Goal: Entertainment & Leisure: Consume media (video, audio)

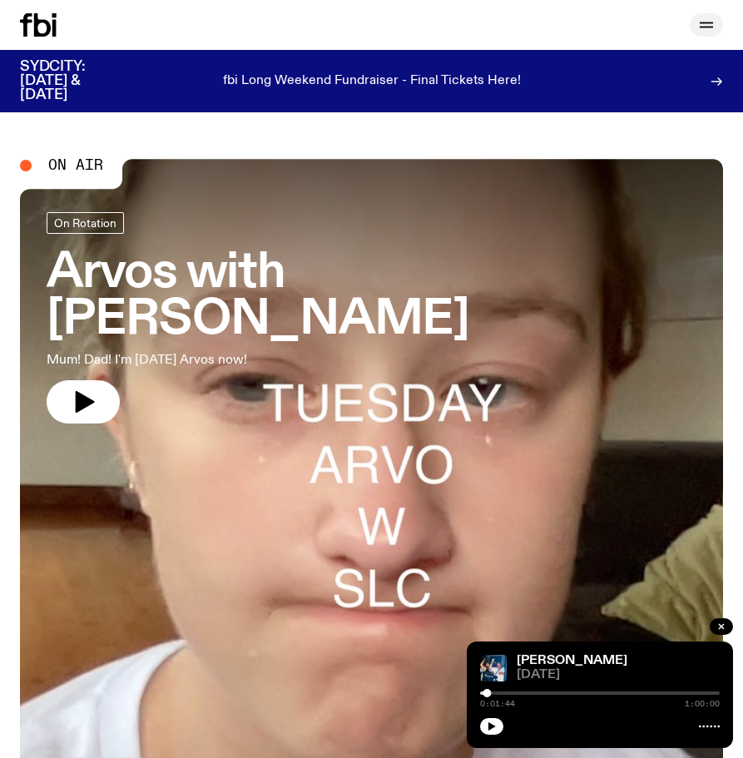
click at [706, 23] on icon "button" at bounding box center [706, 23] width 13 height 0
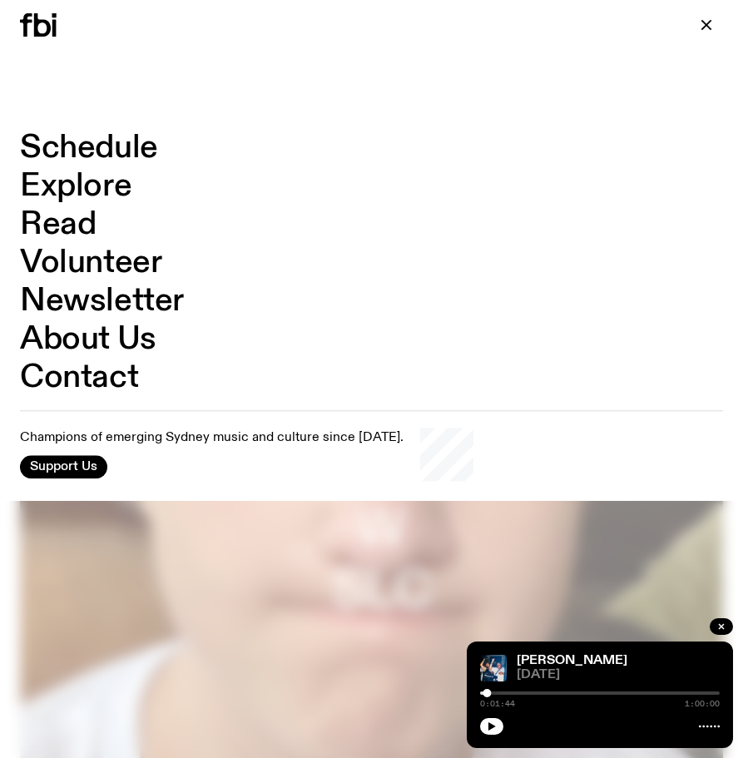
click at [102, 148] on link "Schedule" at bounding box center [89, 148] width 138 height 32
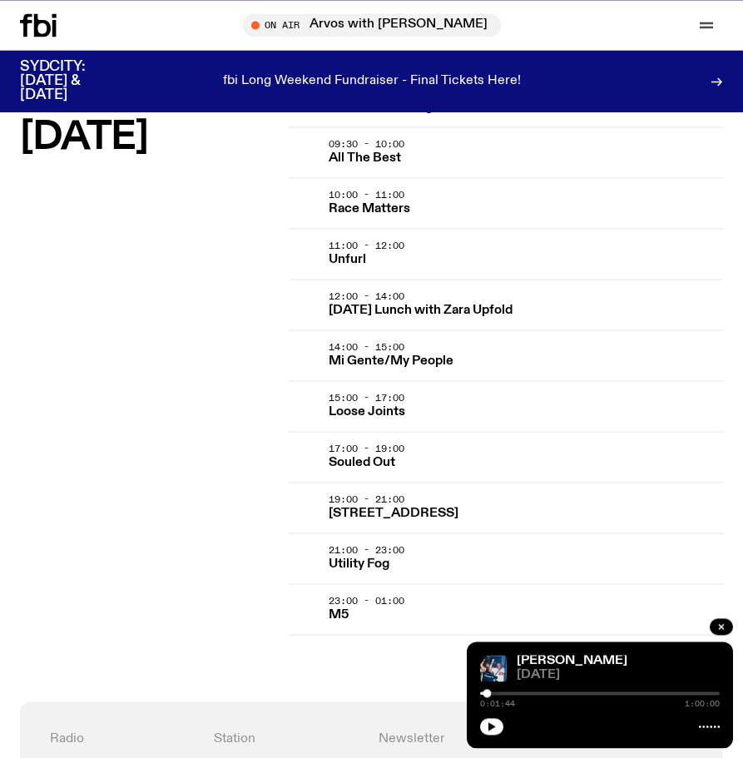
scroll to position [3650, 0]
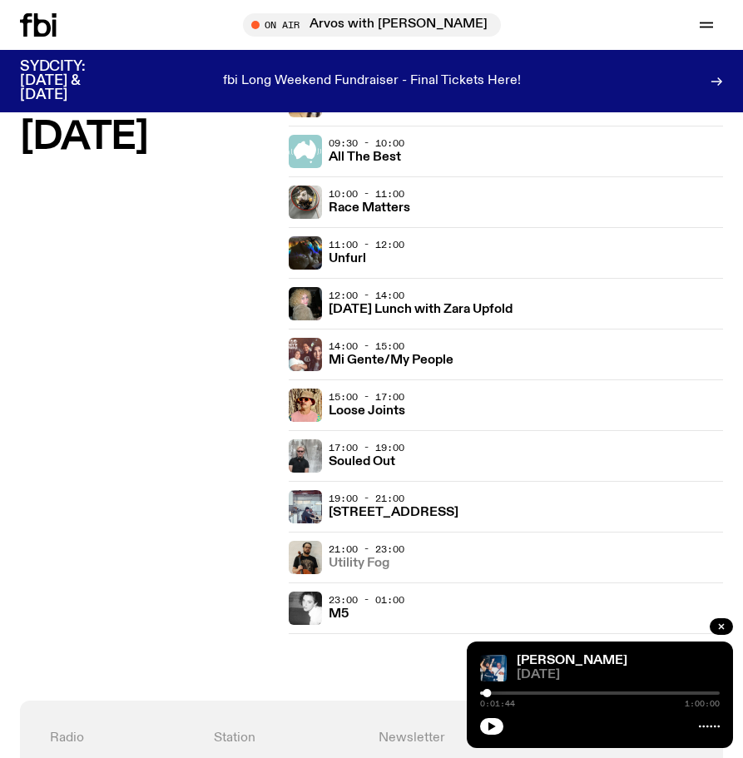
click at [375, 561] on h3 "Utility Fog" at bounding box center [359, 564] width 61 height 12
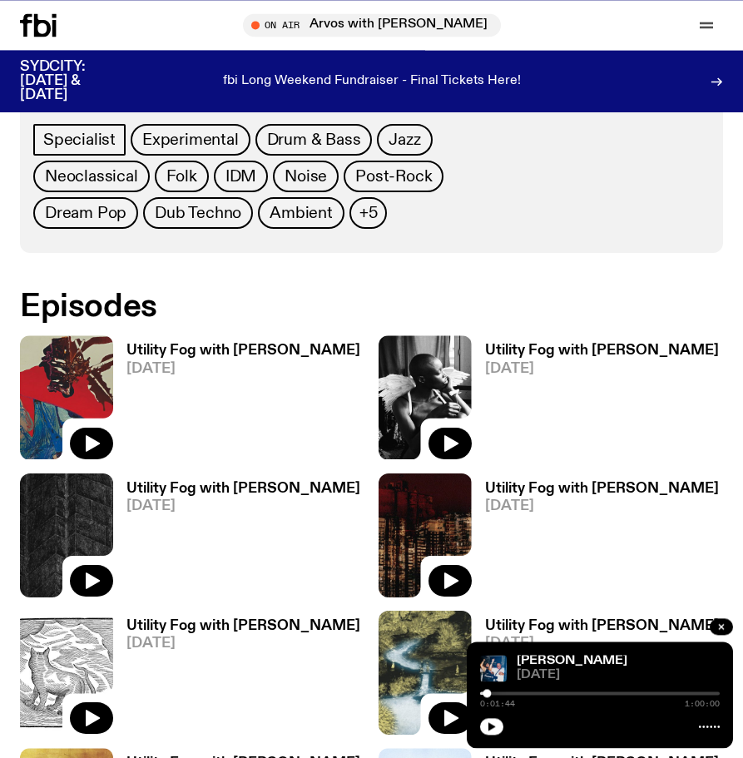
scroll to position [849, 0]
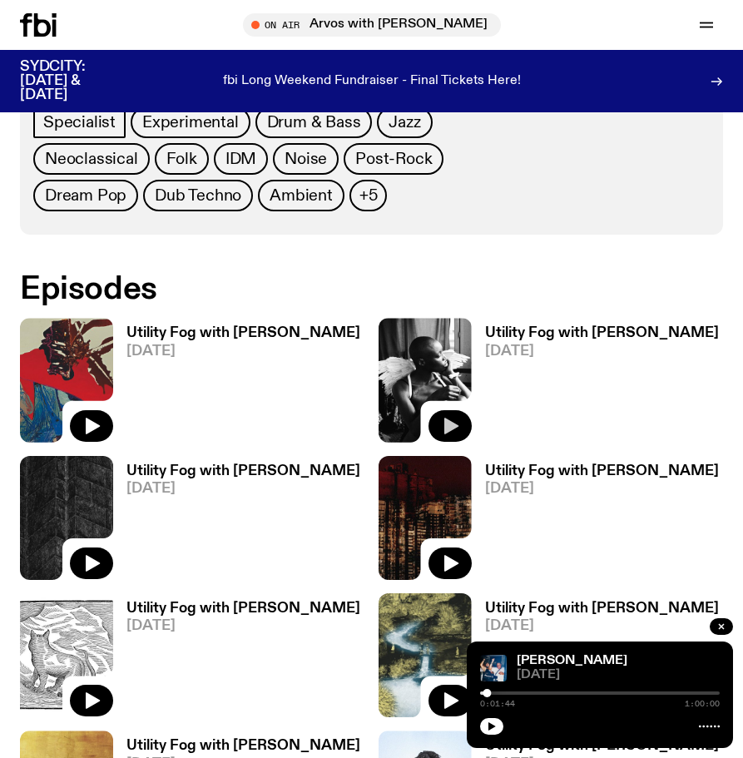
click at [455, 419] on icon "button" at bounding box center [450, 426] width 20 height 20
click at [548, 656] on link "Utility Fog with [PERSON_NAME]" at bounding box center [618, 660] width 203 height 13
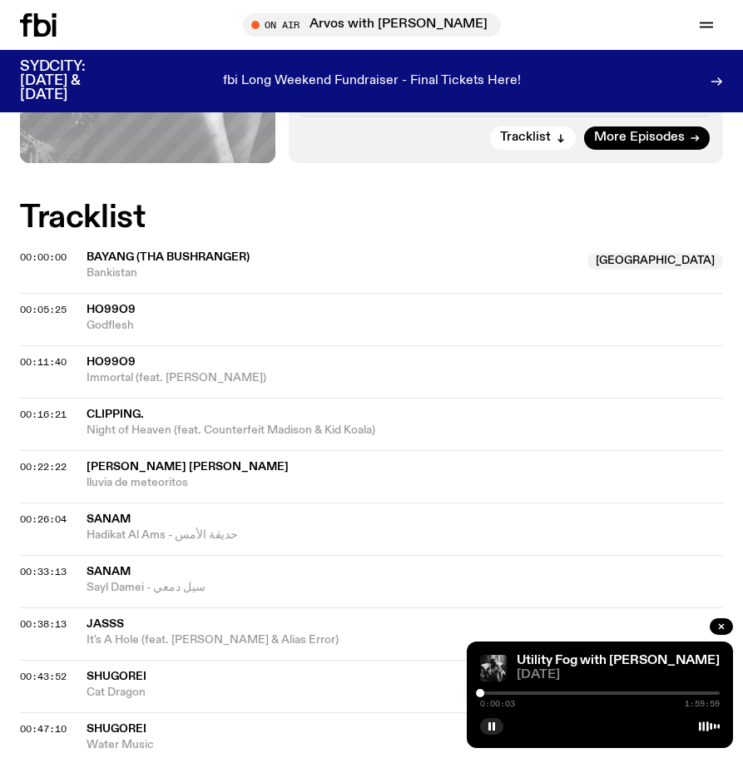
scroll to position [849, 0]
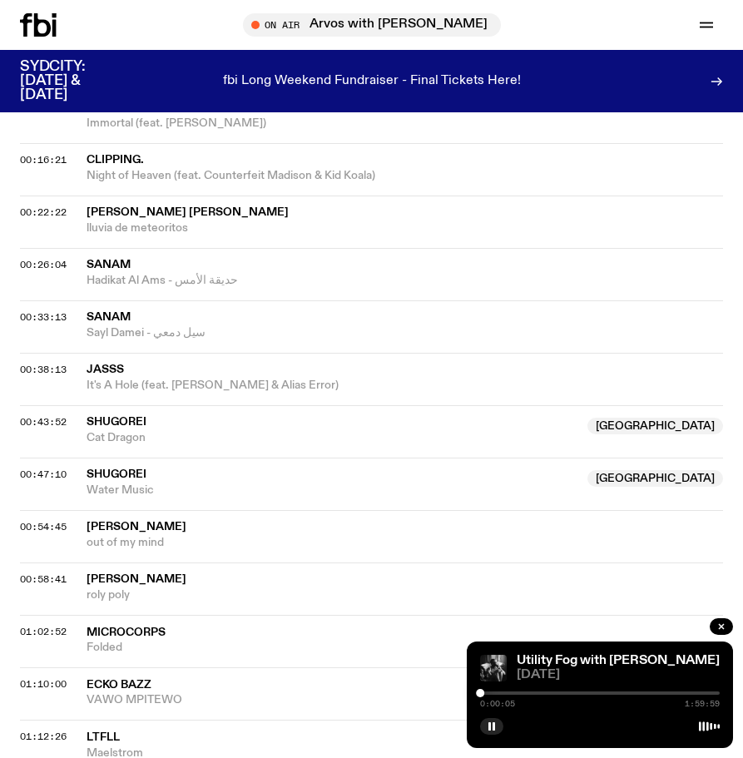
click at [573, 692] on div at bounding box center [600, 693] width 240 height 3
click at [583, 690] on div "0:46:14 1:59:59" at bounding box center [600, 698] width 240 height 20
click at [595, 693] on div at bounding box center [600, 693] width 240 height 3
click at [592, 692] on div at bounding box center [595, 693] width 8 height 8
click at [589, 691] on div at bounding box center [592, 693] width 8 height 8
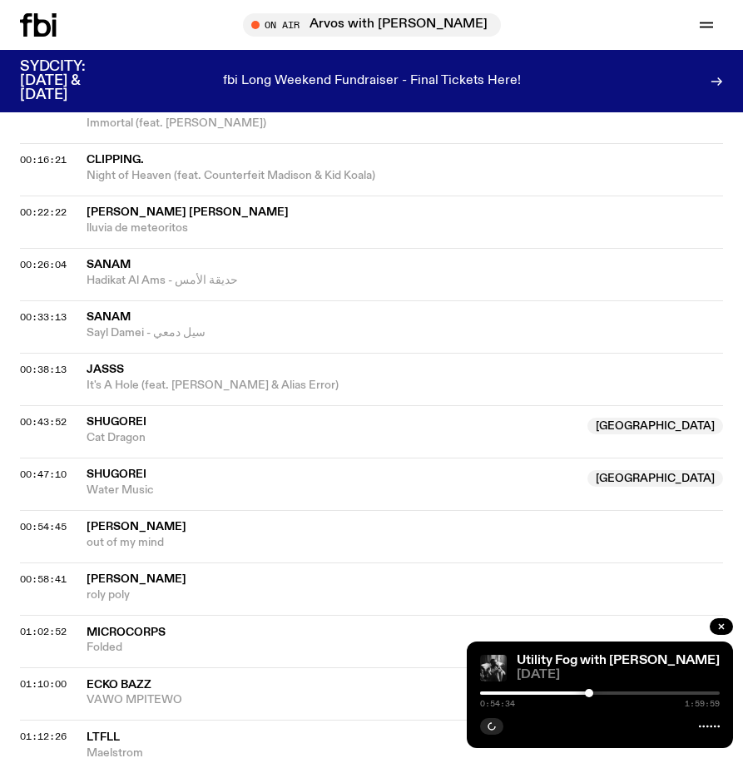
click at [593, 691] on div at bounding box center [589, 693] width 8 height 8
click at [591, 691] on div at bounding box center [592, 693] width 8 height 8
click at [589, 691] on div at bounding box center [591, 693] width 8 height 8
click at [590, 691] on div at bounding box center [589, 693] width 8 height 8
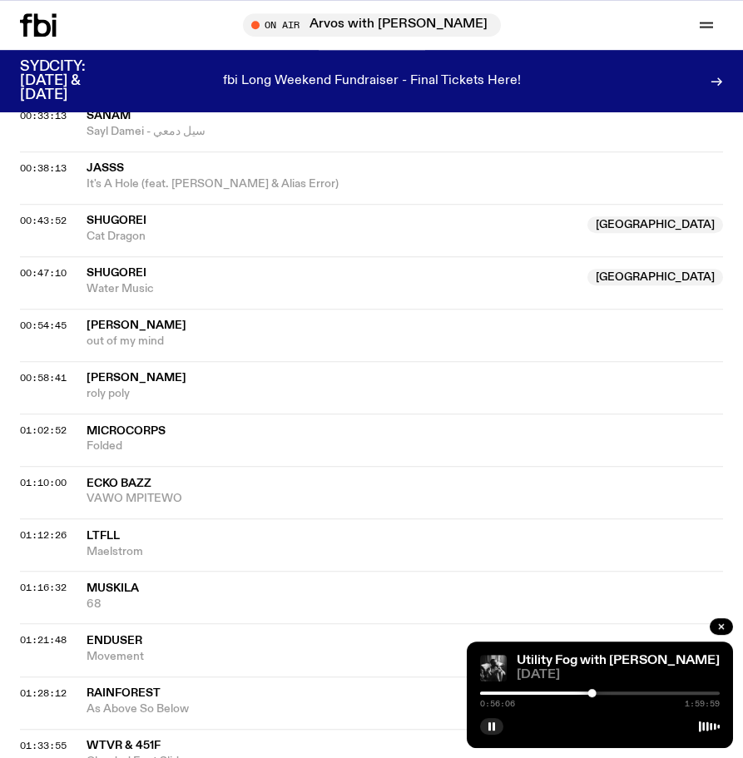
scroll to position [1188, 0]
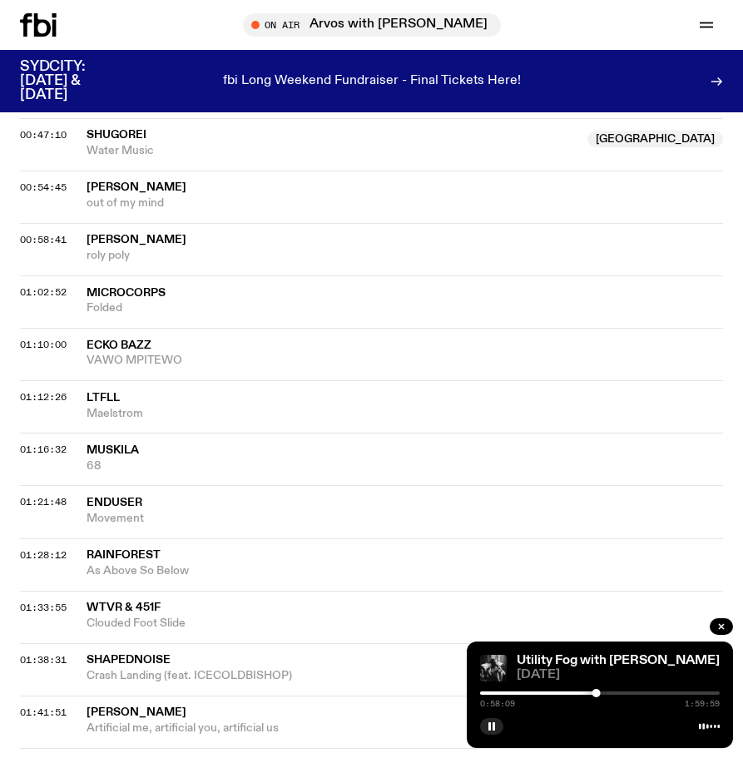
click at [565, 695] on div at bounding box center [600, 693] width 240 height 3
click at [573, 688] on div "Utility Fog with [PERSON_NAME] [DATE] 0:58:10 1:59:59" at bounding box center [600, 695] width 266 height 107
click at [604, 694] on div at bounding box center [600, 693] width 240 height 3
click at [609, 693] on div at bounding box center [600, 693] width 240 height 3
click at [617, 691] on div "1:04:36 1:59:59" at bounding box center [600, 698] width 240 height 20
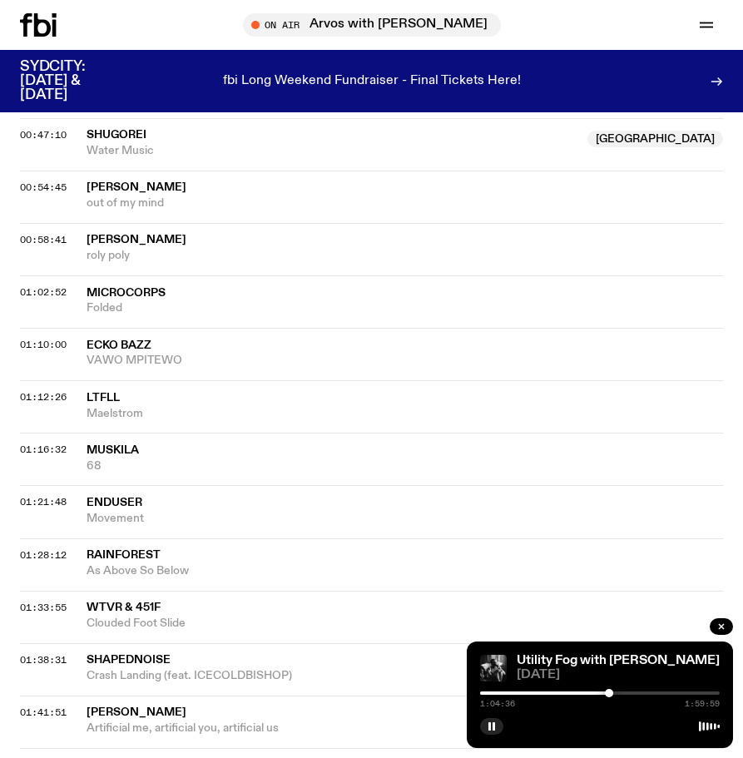
click at [617, 692] on div "1:04:36 1:59:59" at bounding box center [600, 698] width 240 height 20
click at [616, 692] on div "1:04:37 1:59:59" at bounding box center [600, 698] width 240 height 20
click at [615, 693] on div at bounding box center [600, 693] width 240 height 3
click at [593, 692] on div at bounding box center [495, 693] width 240 height 3
click at [591, 692] on div at bounding box center [591, 693] width 8 height 8
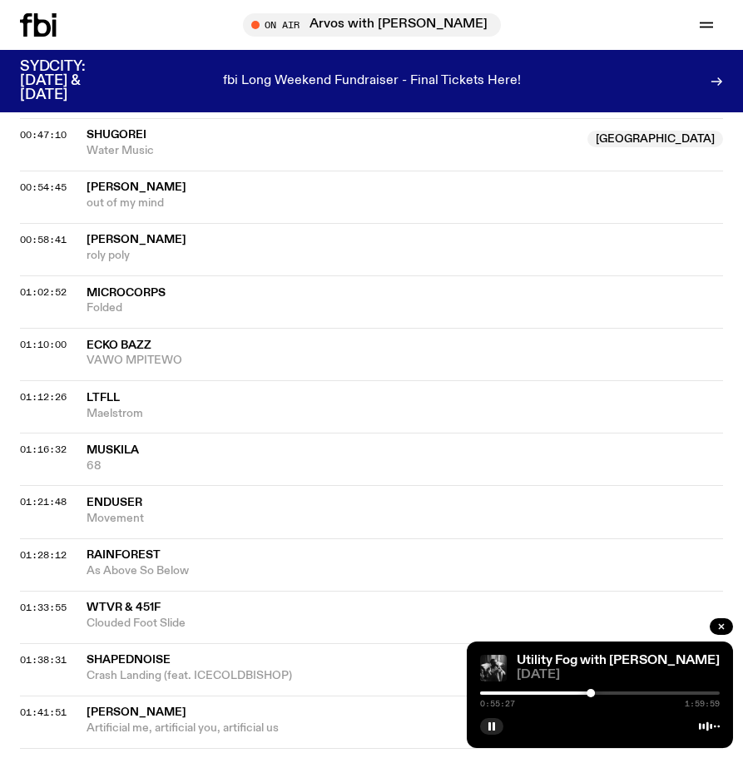
click at [585, 693] on div at bounding box center [471, 693] width 240 height 3
click at [587, 693] on div at bounding box center [585, 693] width 8 height 8
click at [589, 693] on div at bounding box center [587, 693] width 8 height 8
click at [590, 693] on div at bounding box center [590, 693] width 8 height 8
click at [593, 693] on div at bounding box center [590, 693] width 8 height 8
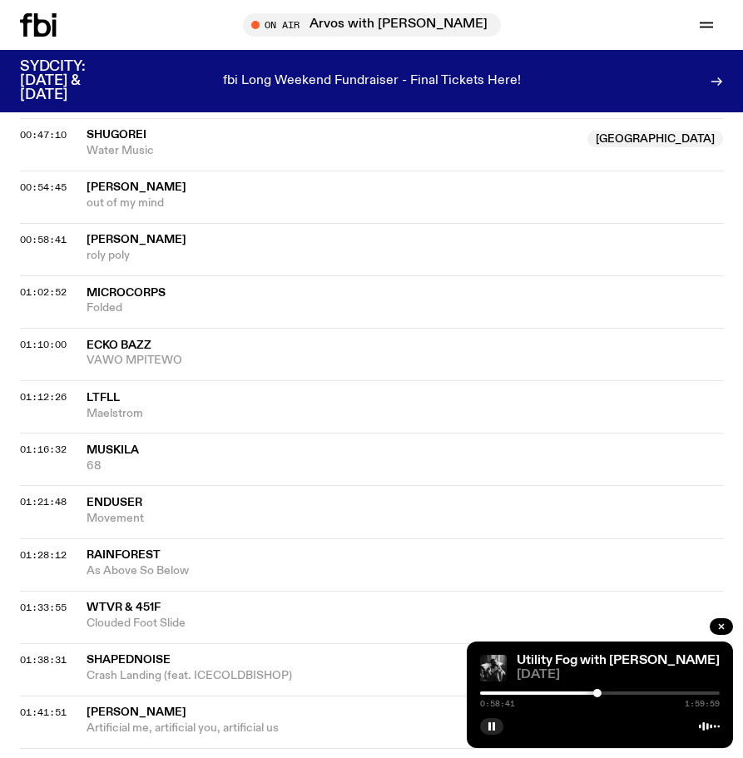
click at [601, 692] on div at bounding box center [597, 693] width 8 height 8
click at [616, 694] on div at bounding box center [600, 693] width 240 height 3
click at [556, 693] on div at bounding box center [496, 693] width 240 height 3
click at [575, 691] on div "0:37:54 1:59:59" at bounding box center [600, 698] width 240 height 20
